Goal: Information Seeking & Learning: Learn about a topic

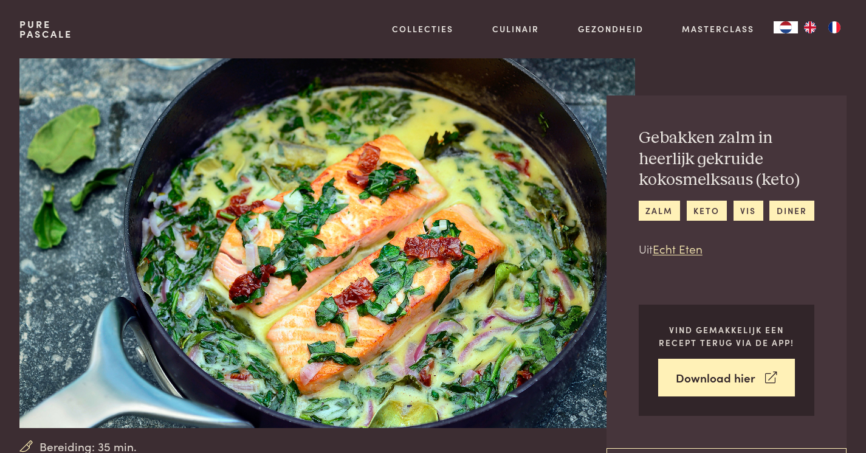
click at [660, 215] on div "× Kennisgeving Wij (purepascale.com) en geselecteerde derden (5) gebruiken cook…" at bounding box center [433, 226] width 866 height 453
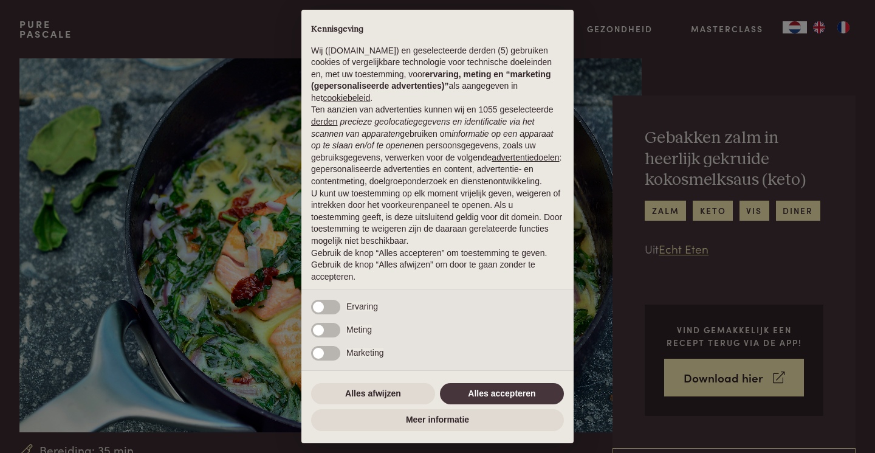
click at [660, 210] on div "× Kennisgeving Wij (purepascale.com) en geselecteerde derden (5) gebruiken cook…" at bounding box center [437, 226] width 875 height 453
click at [371, 398] on button "Alles afwijzen" at bounding box center [373, 394] width 124 height 22
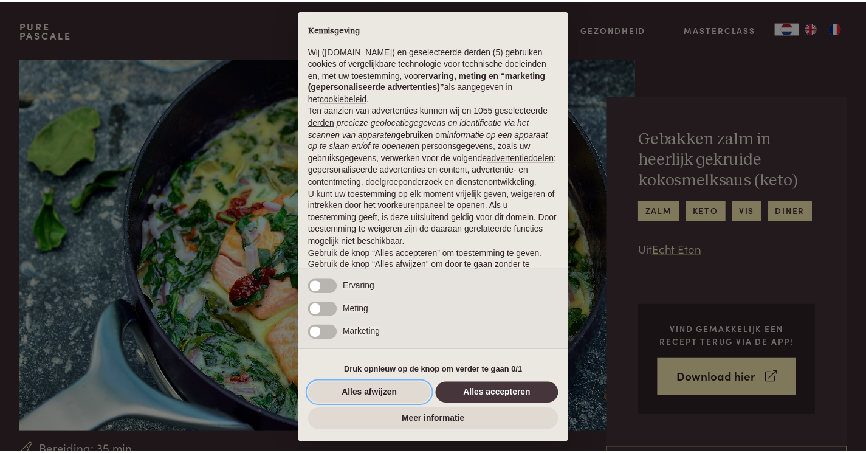
scroll to position [36, 0]
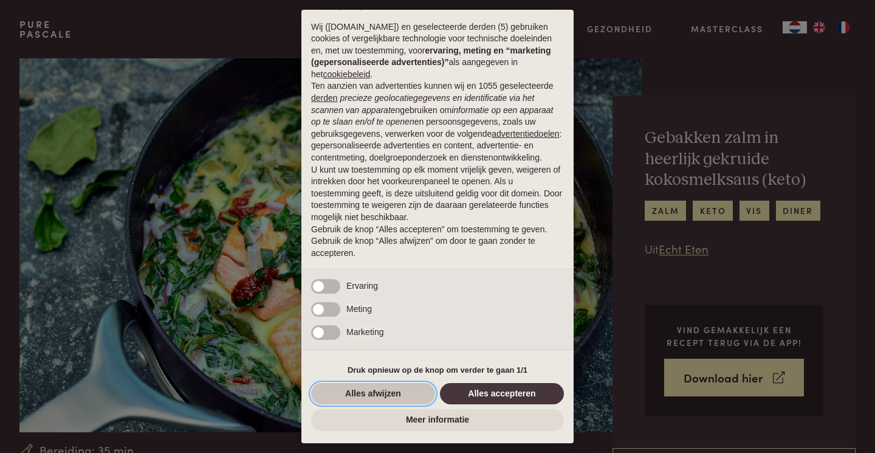
click at [370, 399] on button "Alles afwijzen" at bounding box center [373, 394] width 124 height 22
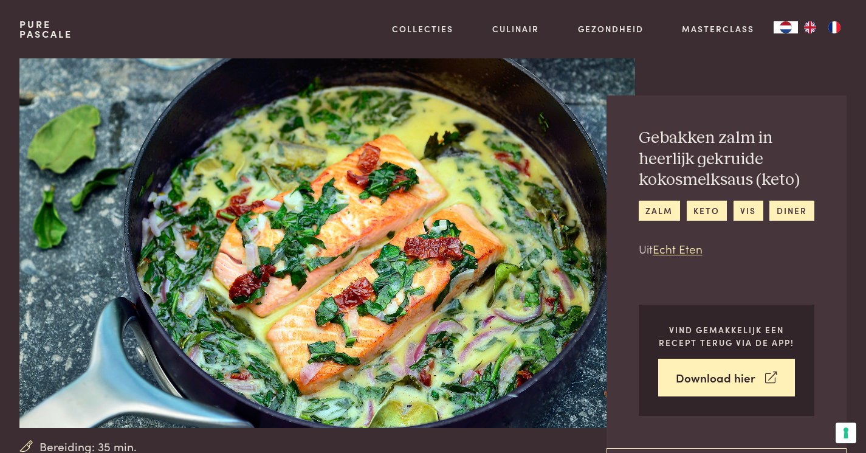
click at [665, 199] on div "Gebakken zalm in heerlijk gekruide kokosmelksaus (keto) zalm keto vis diner Uit…" at bounding box center [727, 192] width 176 height 129
click at [667, 211] on link "zalm" at bounding box center [659, 211] width 41 height 20
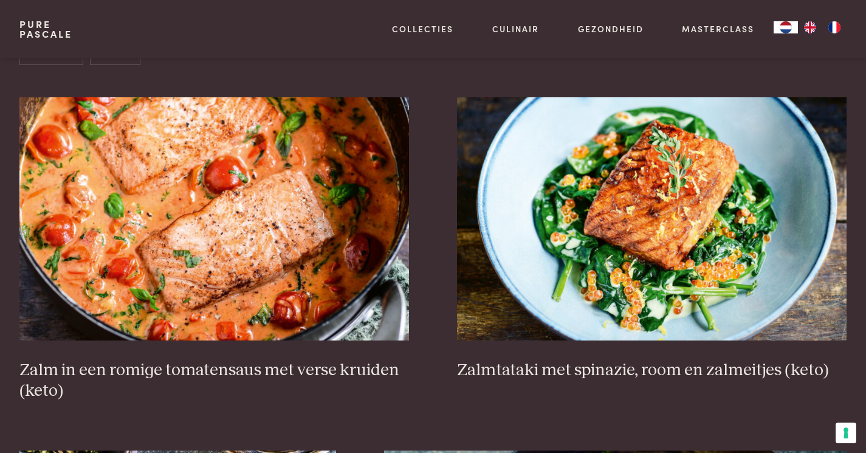
scroll to position [498, 0]
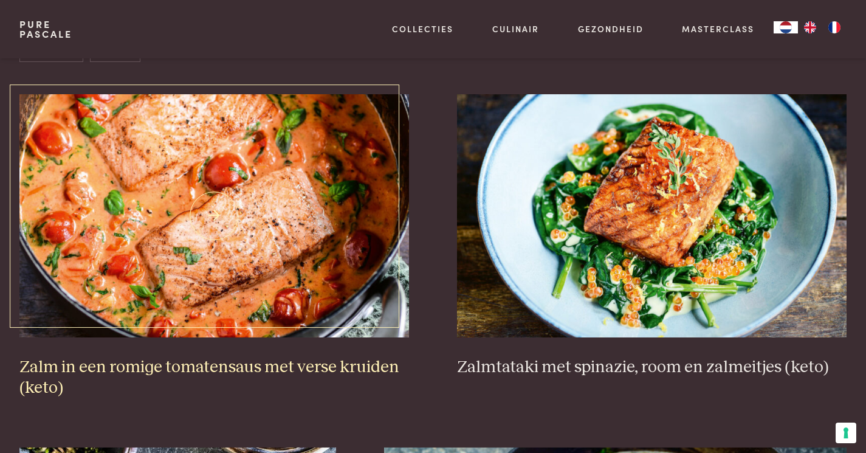
click at [290, 260] on img at bounding box center [214, 215] width 390 height 243
